Goal: Information Seeking & Learning: Find specific fact

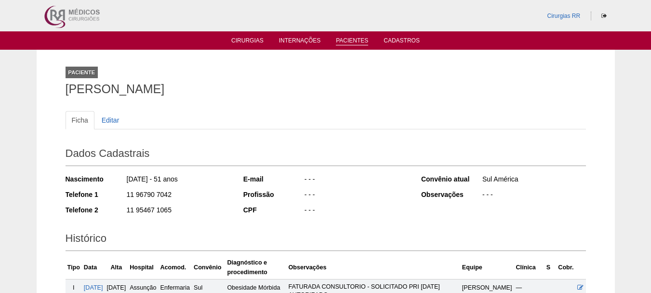
click at [352, 40] on link "Pacientes" at bounding box center [352, 41] width 32 height 8
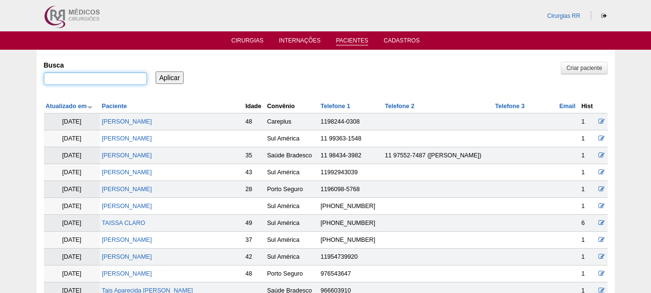
click at [124, 80] on input "Busca" at bounding box center [95, 78] width 103 height 13
paste input "32008874869"
type input "32008874869"
drag, startPoint x: 108, startPoint y: 81, endPoint x: 0, endPoint y: 26, distance: 121.0
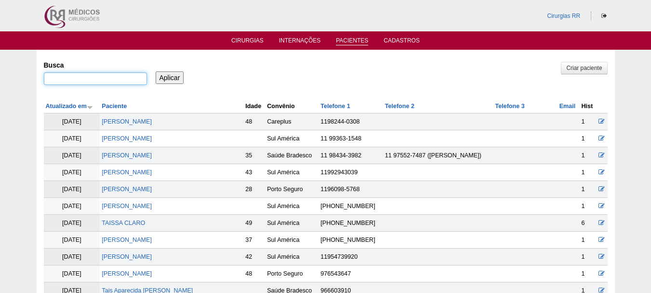
click at [122, 75] on input "Busca" at bounding box center [95, 78] width 103 height 13
paste input "Bruna Beatriz Maltez"
type input "Bruna Beatriz Maltez"
click at [166, 72] on input "Aplicar" at bounding box center [170, 77] width 28 height 13
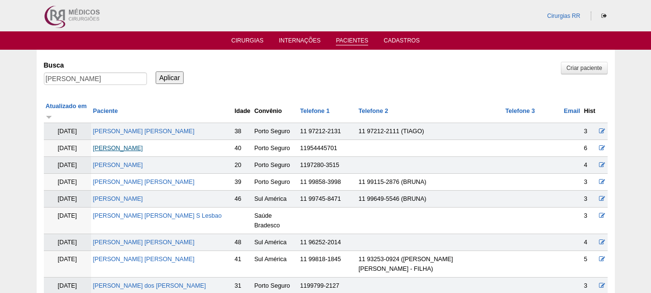
click at [143, 145] on link "[PERSON_NAME]" at bounding box center [118, 148] width 50 height 7
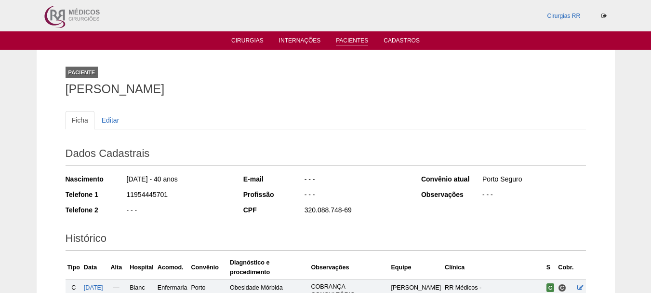
click at [349, 44] on link "Pacientes" at bounding box center [352, 41] width 32 height 8
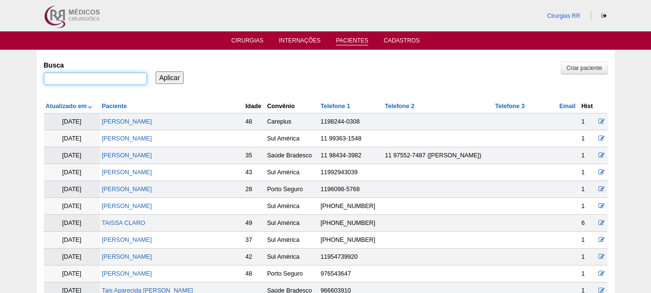
click at [128, 73] on input "Busca" at bounding box center [95, 78] width 103 height 13
paste input "[PERSON_NAME] [PERSON_NAME]"
type input "[PERSON_NAME] [PERSON_NAME]"
click at [165, 74] on input "Aplicar" at bounding box center [170, 77] width 28 height 13
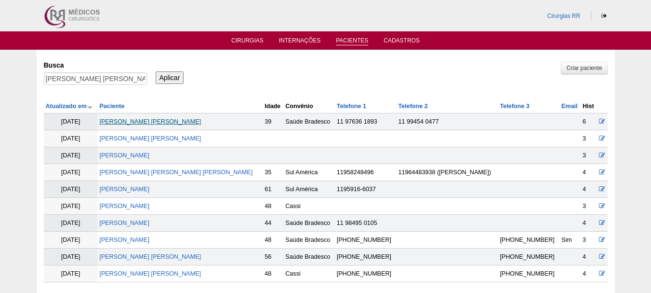
click at [143, 123] on link "[PERSON_NAME] [PERSON_NAME]" at bounding box center [150, 121] width 102 height 7
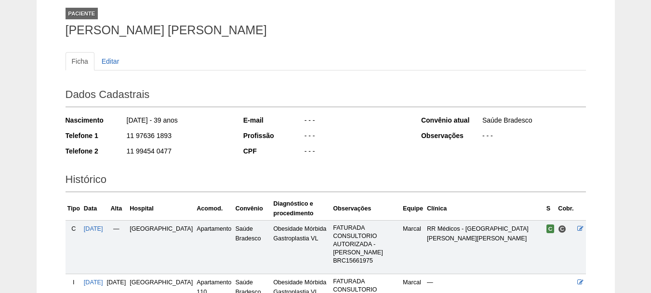
scroll to position [176, 0]
